Goal: Information Seeking & Learning: Learn about a topic

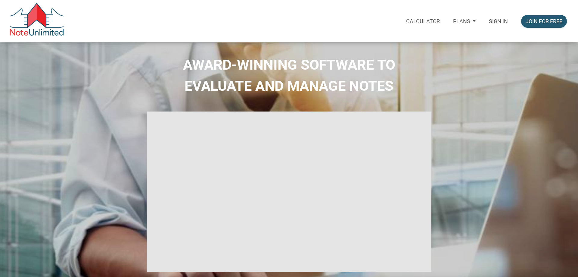
type input "Introduction to new features"
select select
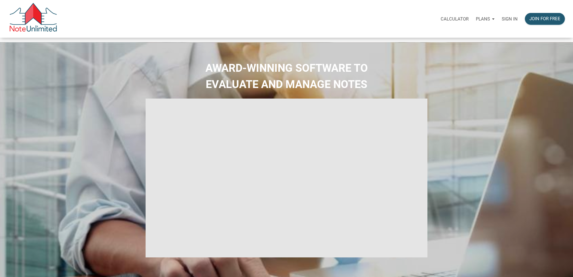
drag, startPoint x: 489, startPoint y: 20, endPoint x: 485, endPoint y: 21, distance: 4.6
click at [502, 20] on p "Sign in" at bounding box center [510, 18] width 16 height 5
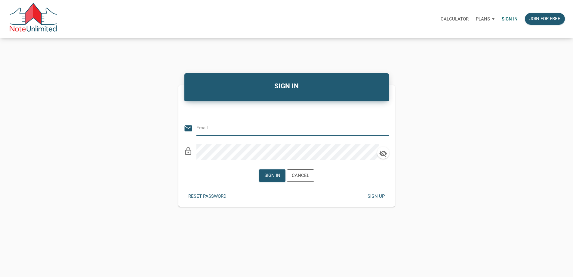
click at [212, 134] on input "email" at bounding box center [289, 128] width 184 height 14
type input "lindsay@evolutionprop.com"
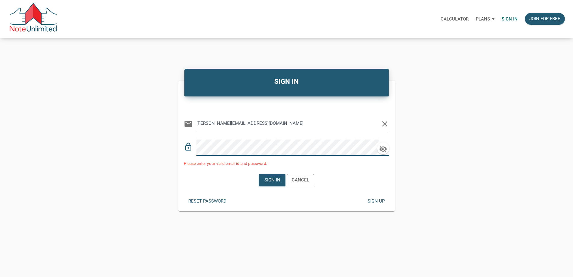
click at [194, 151] on div "lock_outline" at bounding box center [287, 145] width 206 height 20
click at [380, 153] on icon "button" at bounding box center [383, 149] width 9 height 8
click at [276, 186] on div "Sign in" at bounding box center [272, 180] width 26 height 12
click at [260, 181] on div "Sign in" at bounding box center [272, 180] width 26 height 12
click at [268, 183] on div "Sign in" at bounding box center [273, 179] width 16 height 7
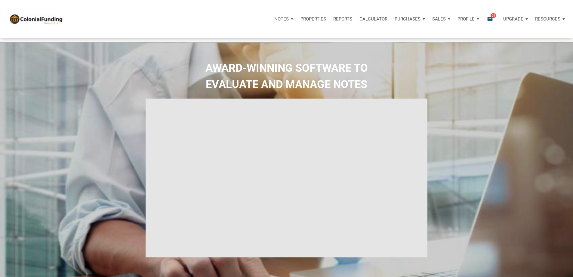
type input "Introduction to new features"
select select
click at [289, 21] on p "Purchases" at bounding box center [282, 18] width 14 height 5
click at [370, 41] on link "Offers" at bounding box center [398, 35] width 57 height 12
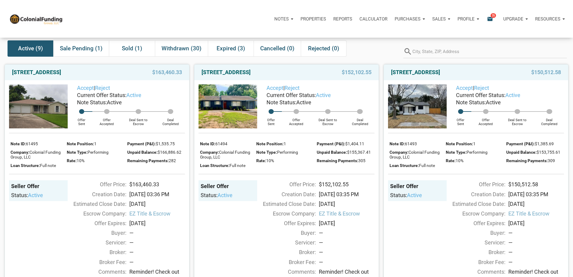
scroll to position [30, 0]
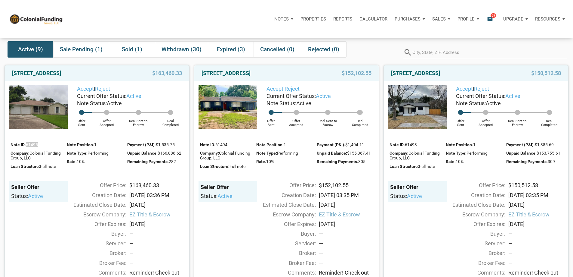
drag, startPoint x: 33, startPoint y: 163, endPoint x: 27, endPoint y: 162, distance: 6.3
click at [27, 148] on div "Note ID: 61495" at bounding box center [37, 144] width 53 height 8
copy span "61495"
drag, startPoint x: 178, startPoint y: 179, endPoint x: 170, endPoint y: 180, distance: 8.2
click at [170, 165] on div "Remaining Payments: 282" at bounding box center [156, 161] width 58 height 8
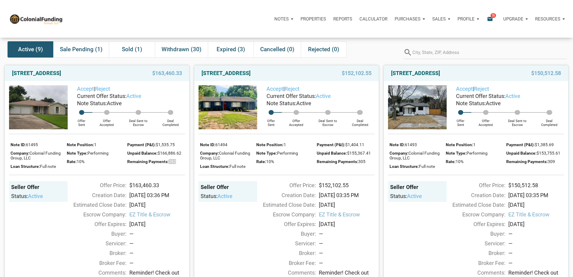
copy span "282"
drag, startPoint x: 162, startPoint y: 202, endPoint x: 131, endPoint y: 202, distance: 31.0
click at [131, 189] on div "$163,460.33" at bounding box center [157, 185] width 62 height 8
copy div "$163,460.33"
drag, startPoint x: 184, startPoint y: 171, endPoint x: 160, endPoint y: 170, distance: 24.1
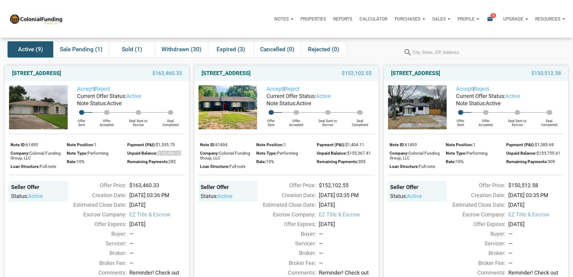
click at [160, 157] on div "Unpaid Balance: $166,886.62" at bounding box center [156, 152] width 58 height 8
copy span "$166,886.62"
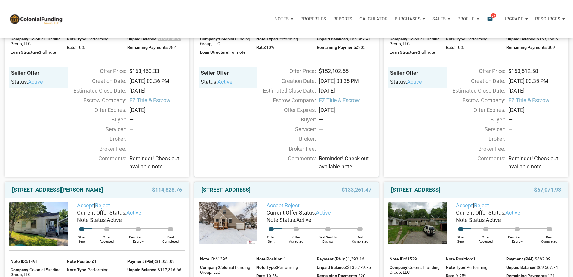
scroll to position [150, 0]
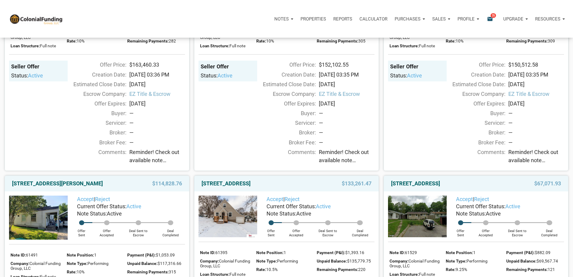
click at [148, 164] on span "Reminder! Check out available note inventory. Notes are priced from $42K to $21…" at bounding box center [157, 156] width 56 height 16
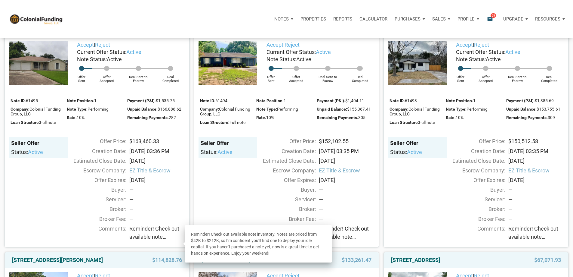
scroll to position [60, 0]
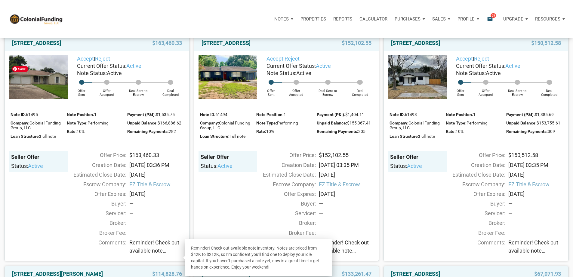
click at [41, 80] on img at bounding box center [38, 77] width 59 height 44
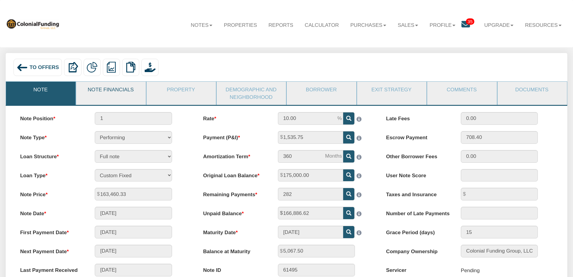
click at [107, 90] on link "Note Financials" at bounding box center [110, 90] width 69 height 16
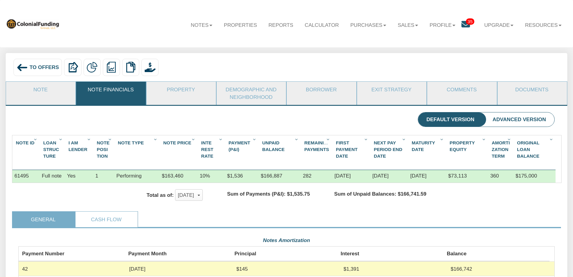
scroll to position [135, 537]
drag, startPoint x: 364, startPoint y: 176, endPoint x: 334, endPoint y: 176, distance: 30.7
click at [334, 176] on div "[DATE]" at bounding box center [352, 176] width 38 height 13
copy div "[DATE]"
drag, startPoint x: 400, startPoint y: 176, endPoint x: 374, endPoint y: 177, distance: 26.8
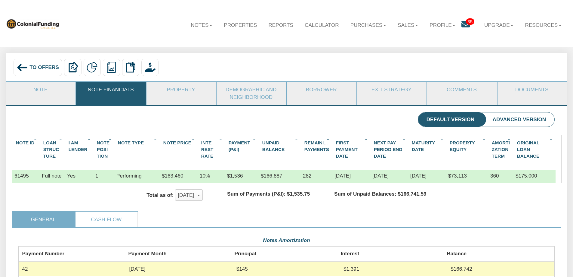
click at [374, 177] on div "[DATE]" at bounding box center [390, 176] width 38 height 13
copy div "[DATE]"
drag, startPoint x: 433, startPoint y: 178, endPoint x: 408, endPoint y: 178, distance: 24.7
click at [408, 178] on div "[DATE]" at bounding box center [427, 176] width 38 height 13
copy div "[DATE]"
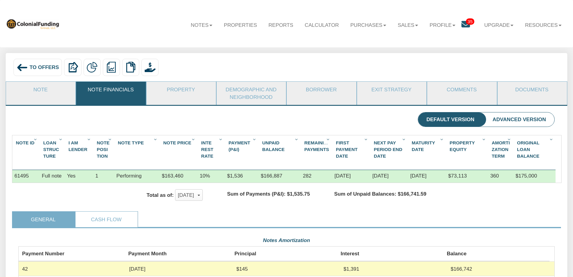
click at [469, 177] on div "$73,113" at bounding box center [467, 176] width 42 height 13
drag, startPoint x: 502, startPoint y: 177, endPoint x: 484, endPoint y: 176, distance: 18.4
click at [484, 170] on div "61495 Full note Yes 1 Performing $163,460 10% $1,536 $166,887 282 [DATE] [DATE]…" at bounding box center [284, 170] width 544 height 0
drag, startPoint x: 538, startPoint y: 178, endPoint x: 513, endPoint y: 178, distance: 24.4
click at [513, 170] on div "61495 Full note Yes 1 Performing $163,460 10% $1,536 $166,887 282 [DATE] [DATE]…" at bounding box center [284, 170] width 544 height 0
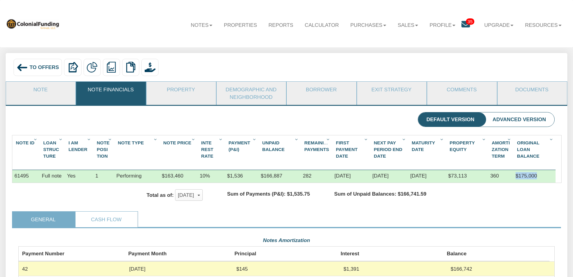
copy div "$175,000"
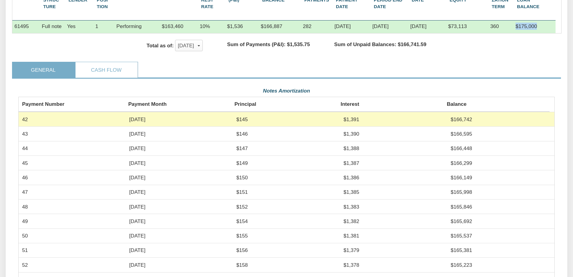
scroll to position [150, 0]
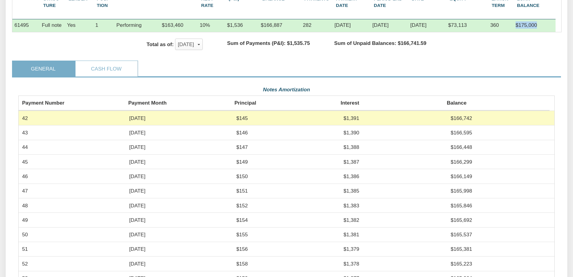
drag, startPoint x: 249, startPoint y: 123, endPoint x: 231, endPoint y: 122, distance: 18.7
click at [231, 122] on tr "42 [DATE] $145 $1,391 $166,742" at bounding box center [287, 117] width 536 height 14
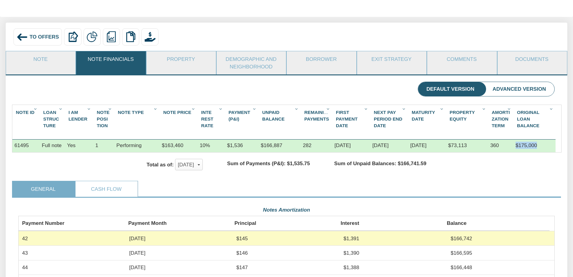
scroll to position [30, 0]
click at [104, 196] on link "Cash Flow" at bounding box center [107, 189] width 62 height 16
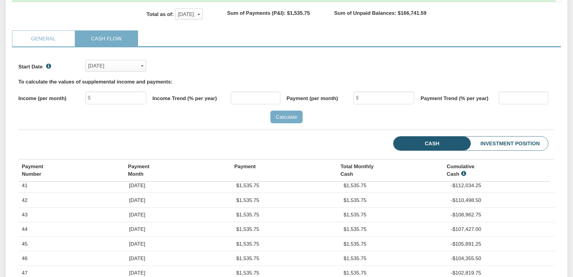
scroll to position [722, 0]
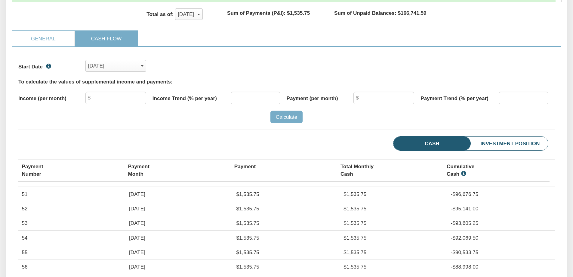
click at [518, 149] on li "Investment Position" at bounding box center [498, 143] width 99 height 14
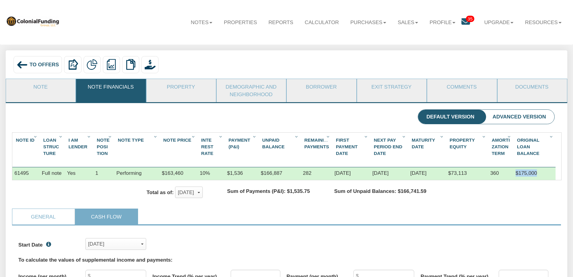
scroll to position [0, 0]
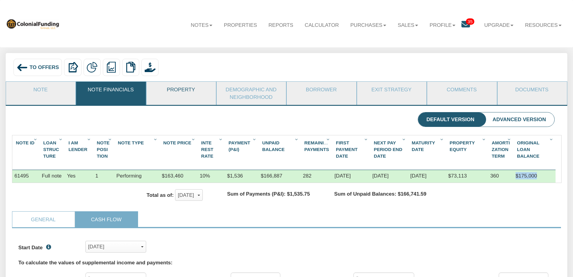
click at [175, 89] on link "Property" at bounding box center [181, 90] width 69 height 16
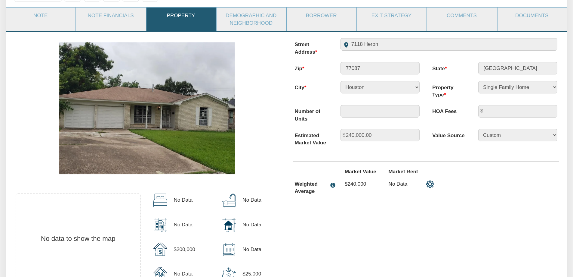
scroll to position [15, 0]
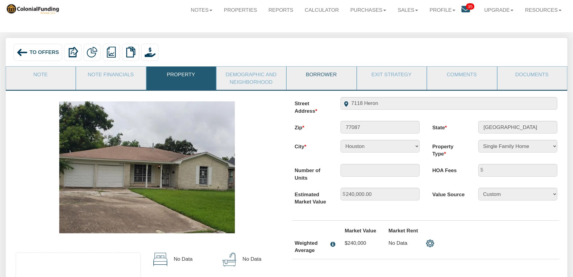
click at [317, 73] on link "Borrower" at bounding box center [321, 75] width 69 height 16
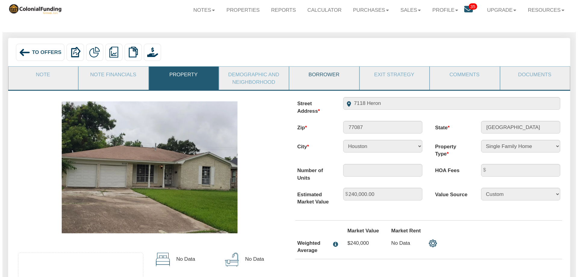
scroll to position [0, 0]
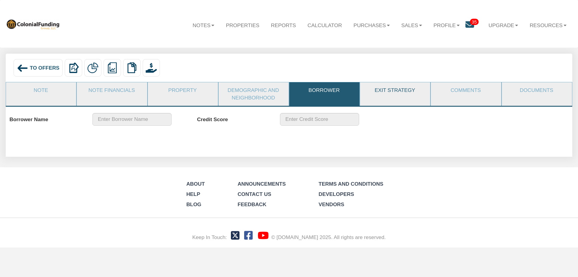
click at [380, 88] on link "Exit Strategy" at bounding box center [395, 90] width 70 height 16
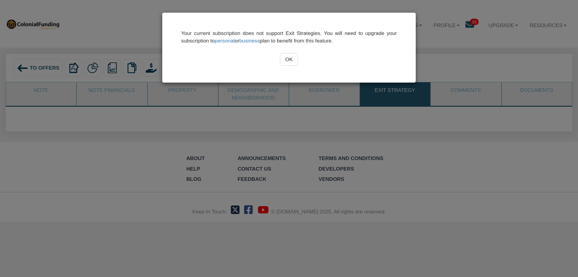
click at [292, 62] on input "OK" at bounding box center [289, 59] width 18 height 13
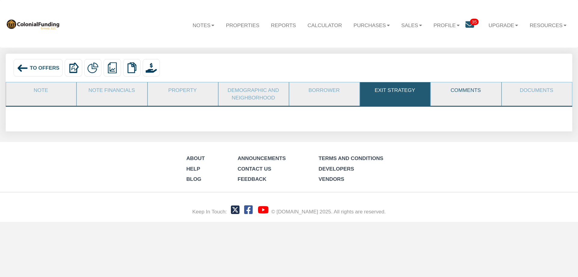
click at [470, 92] on link "Comments" at bounding box center [466, 90] width 70 height 16
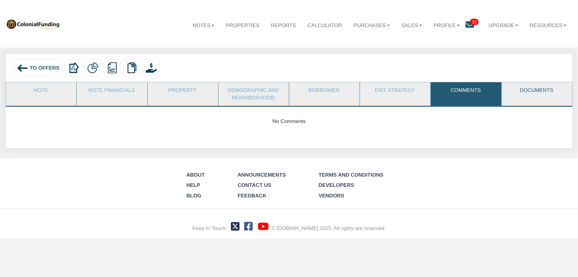
click at [531, 92] on link "Documents" at bounding box center [537, 90] width 70 height 16
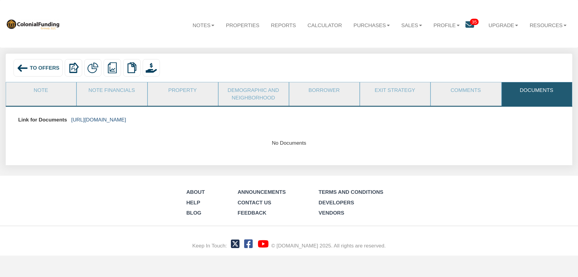
click at [115, 119] on link "[URL][DOMAIN_NAME]" at bounding box center [98, 119] width 55 height 6
click at [39, 66] on span "To Offers" at bounding box center [45, 68] width 30 height 6
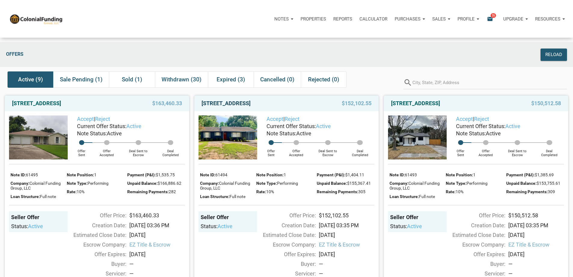
drag, startPoint x: 287, startPoint y: 111, endPoint x: 202, endPoint y: 107, distance: 85.3
click at [202, 107] on div "2114 Garvey, Pasadena, TX, 77506" at bounding box center [260, 103] width 123 height 7
